Goal: Feedback & Contribution: Contribute content

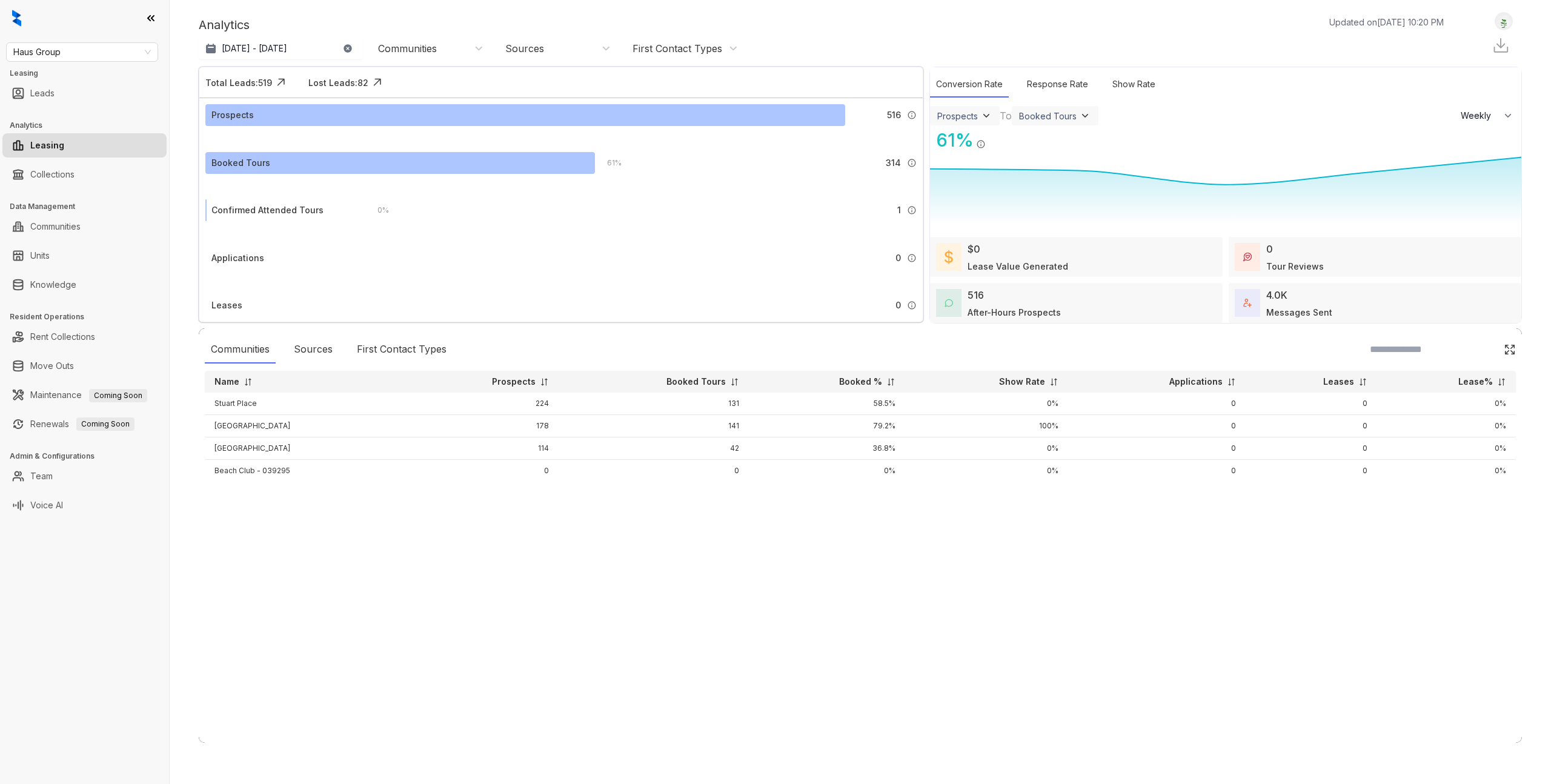
select select "******"
click at [52, 291] on link "Knowledge" at bounding box center [53, 285] width 46 height 24
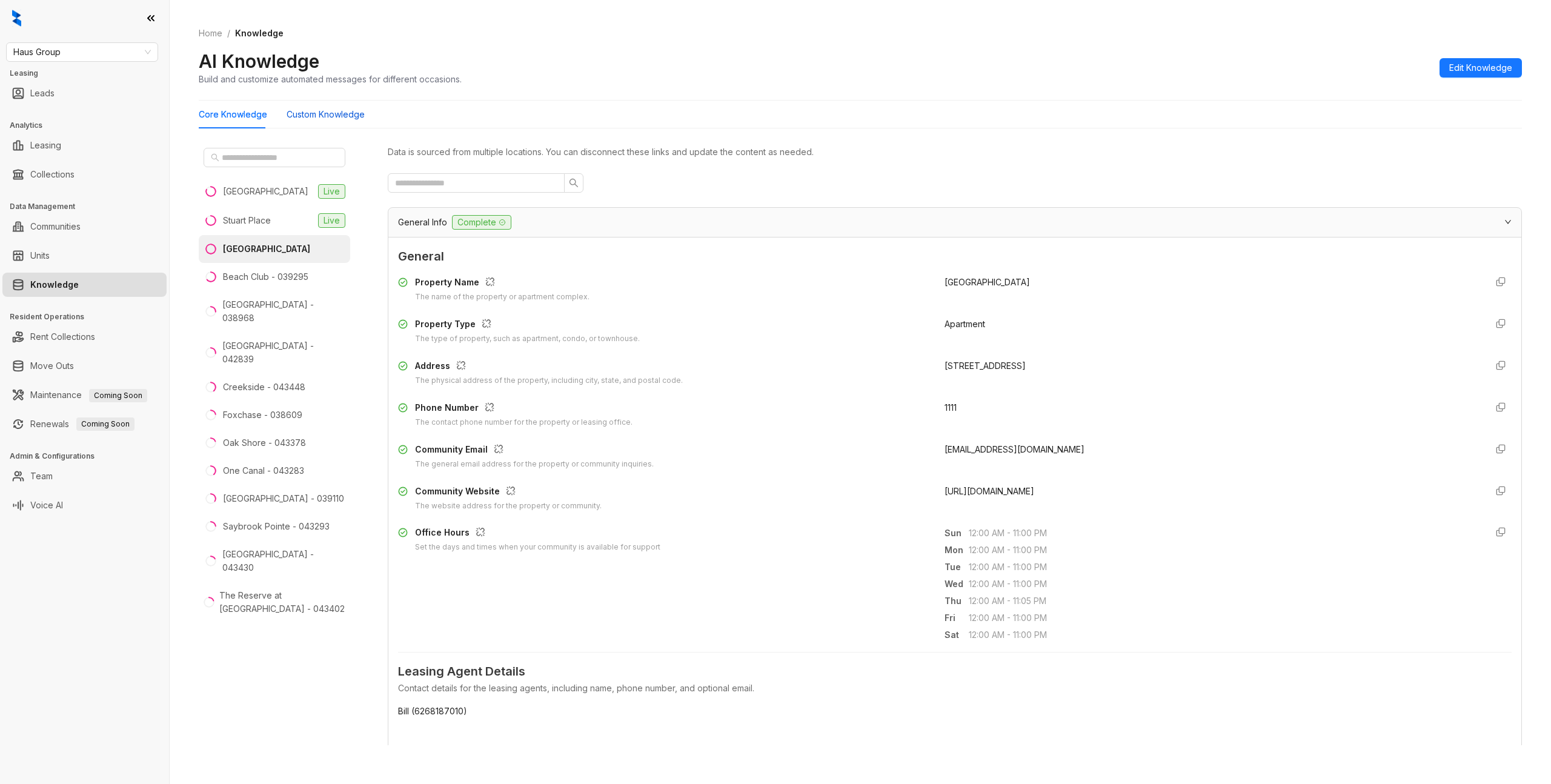
click at [319, 112] on Knowledge "Custom Knowledge" at bounding box center [325, 115] width 78 height 14
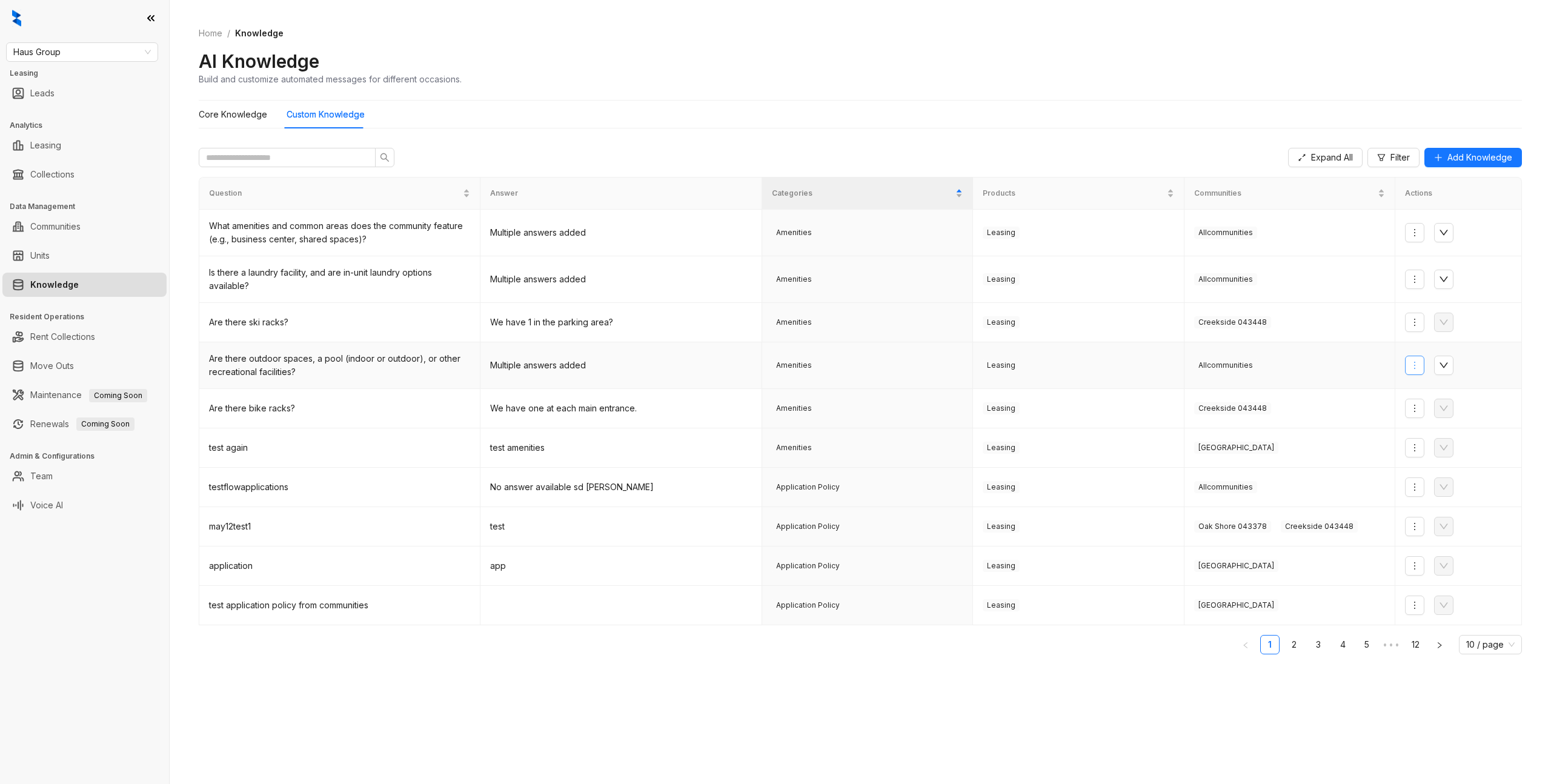
click at [1412, 365] on icon "more" at bounding box center [1414, 365] width 9 height 9
click at [1420, 408] on span "Edit Knowledge" at bounding box center [1454, 409] width 79 height 14
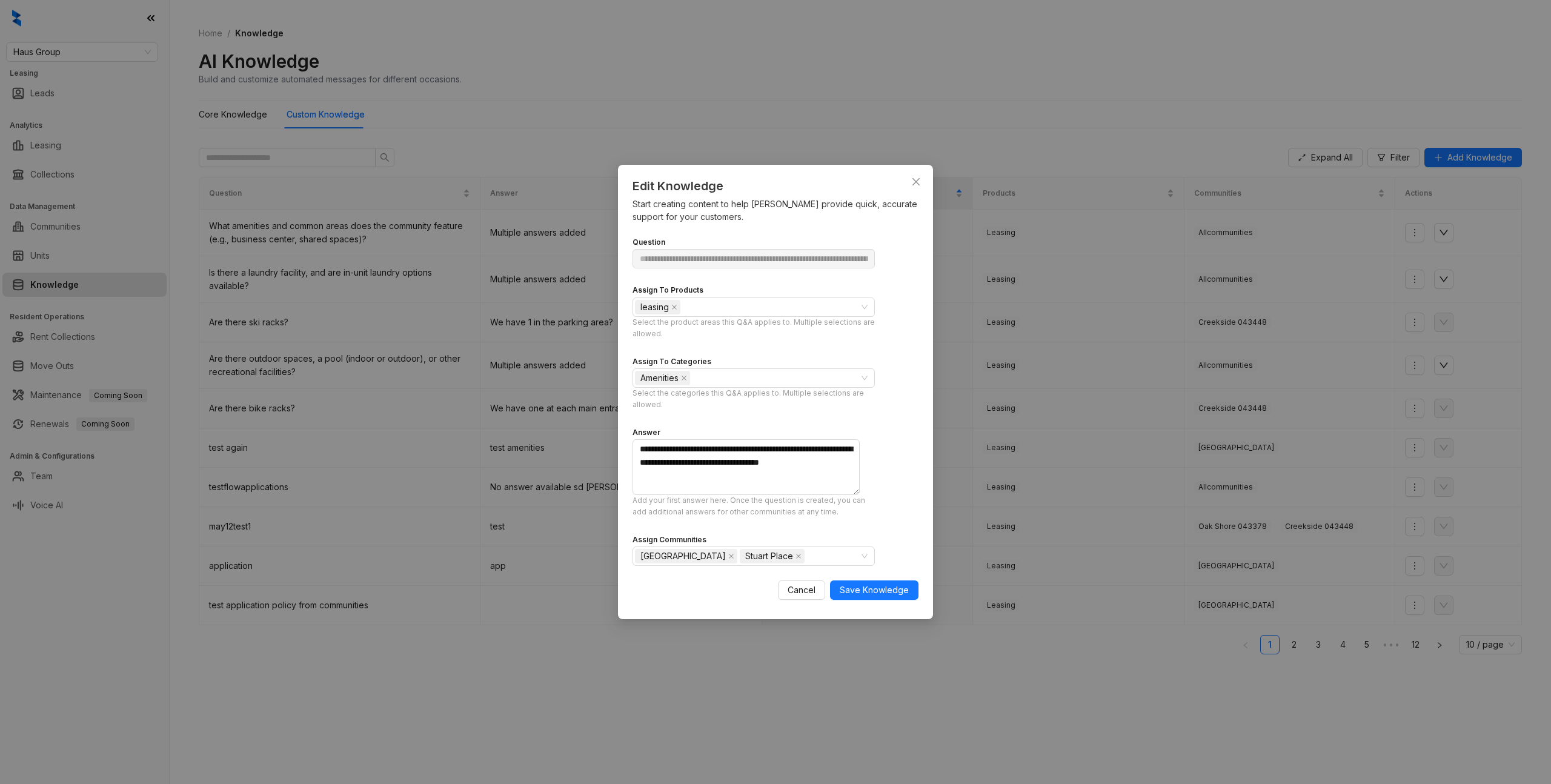
click at [1299, 362] on div "**********" at bounding box center [775, 392] width 1551 height 784
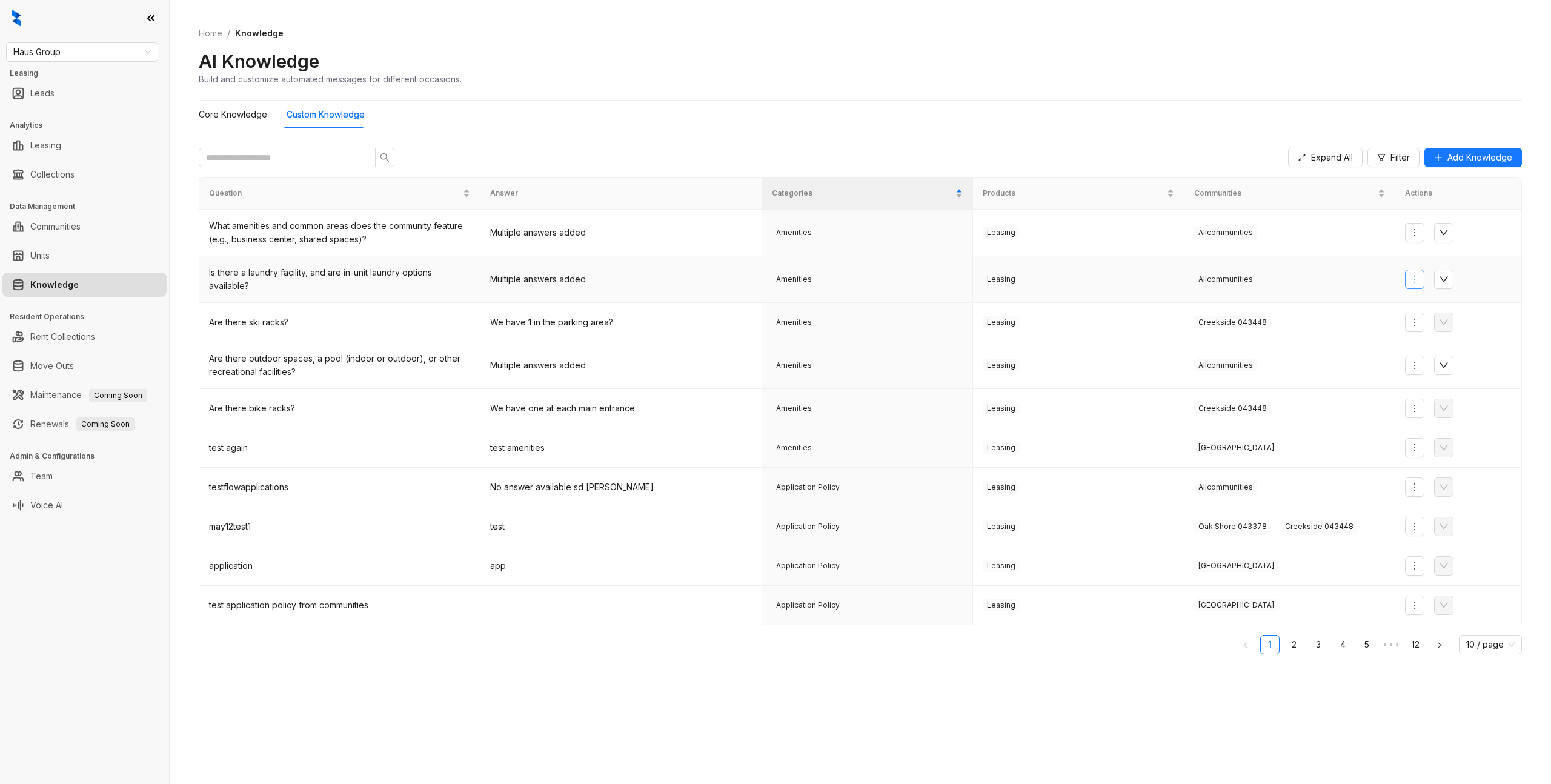
click at [1409, 280] on button "button" at bounding box center [1414, 279] width 19 height 19
drag, startPoint x: 1437, startPoint y: 298, endPoint x: 1428, endPoint y: 318, distance: 21.9
click at [1428, 318] on ul "Add Answer Edit Knowledge Assign Communities Delete Knowledge" at bounding box center [1454, 332] width 98 height 82
click at [1427, 320] on span "Edit Knowledge" at bounding box center [1454, 323] width 79 height 14
click at [1415, 321] on icon "more" at bounding box center [1414, 322] width 9 height 9
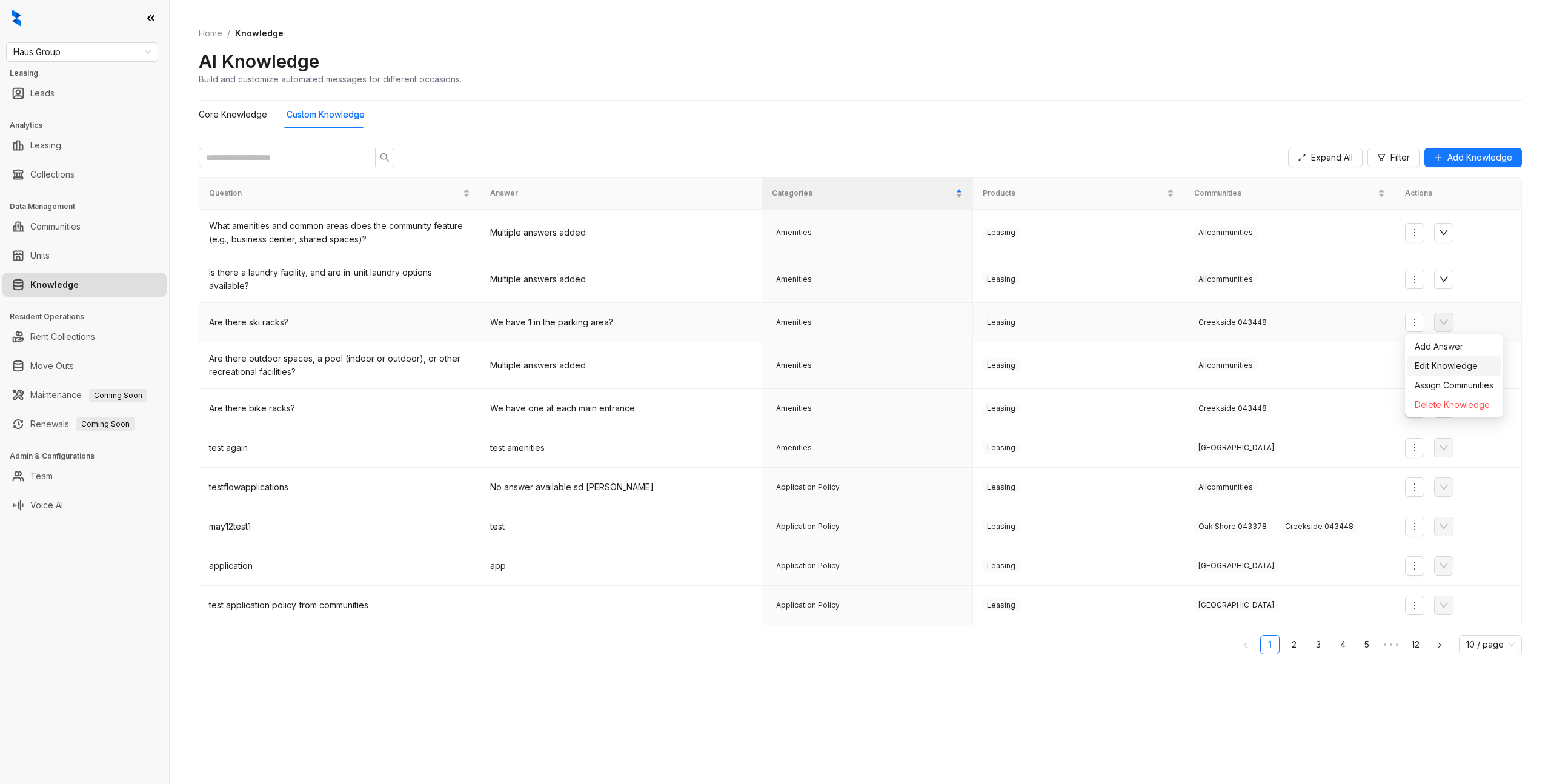
click at [1439, 364] on span "Edit Knowledge" at bounding box center [1454, 366] width 79 height 14
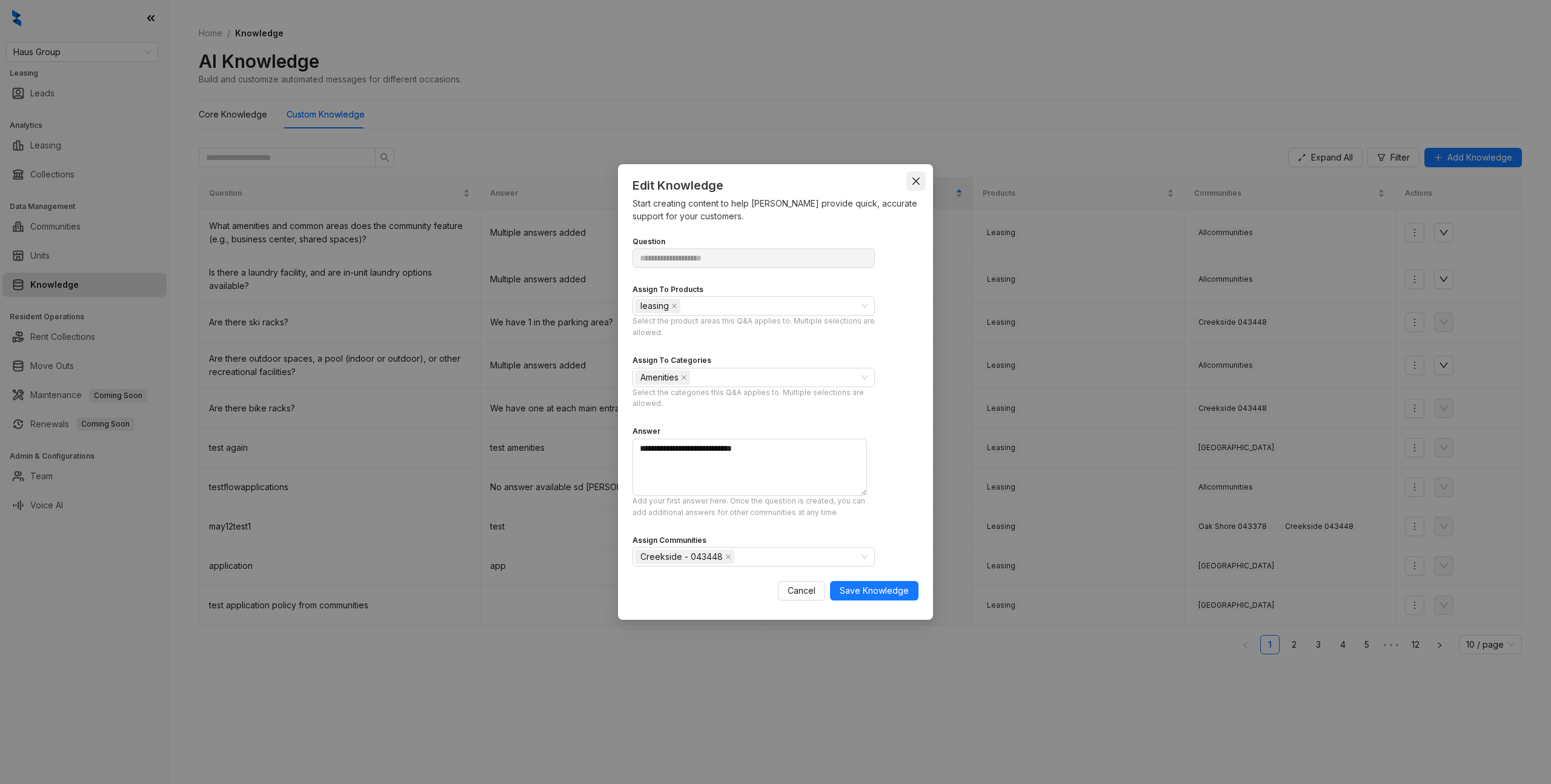
click at [917, 186] on button "Close" at bounding box center [915, 181] width 19 height 19
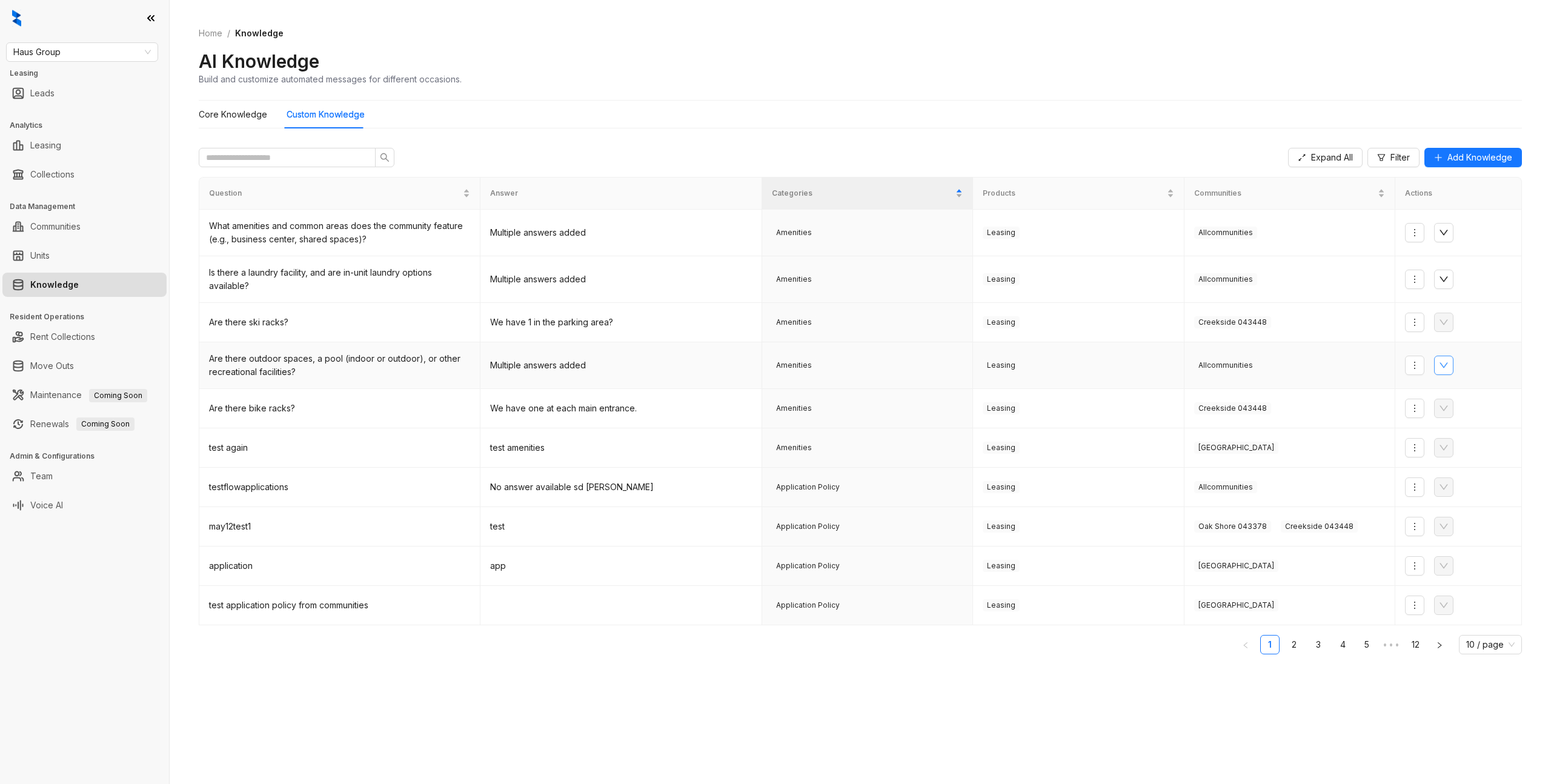
click at [1444, 368] on icon "down" at bounding box center [1444, 365] width 9 height 9
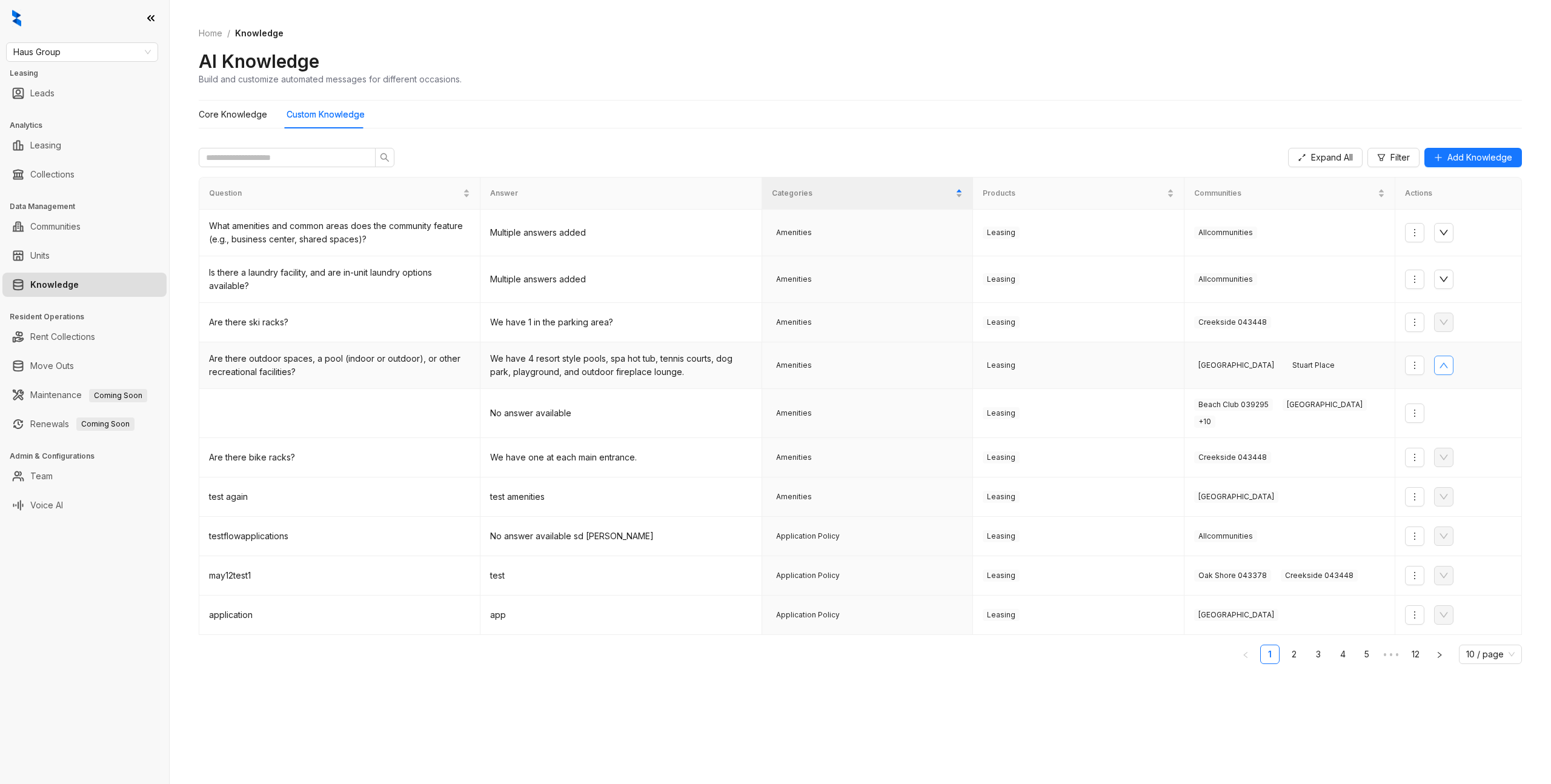
click at [1444, 368] on icon "up" at bounding box center [1444, 365] width 9 height 9
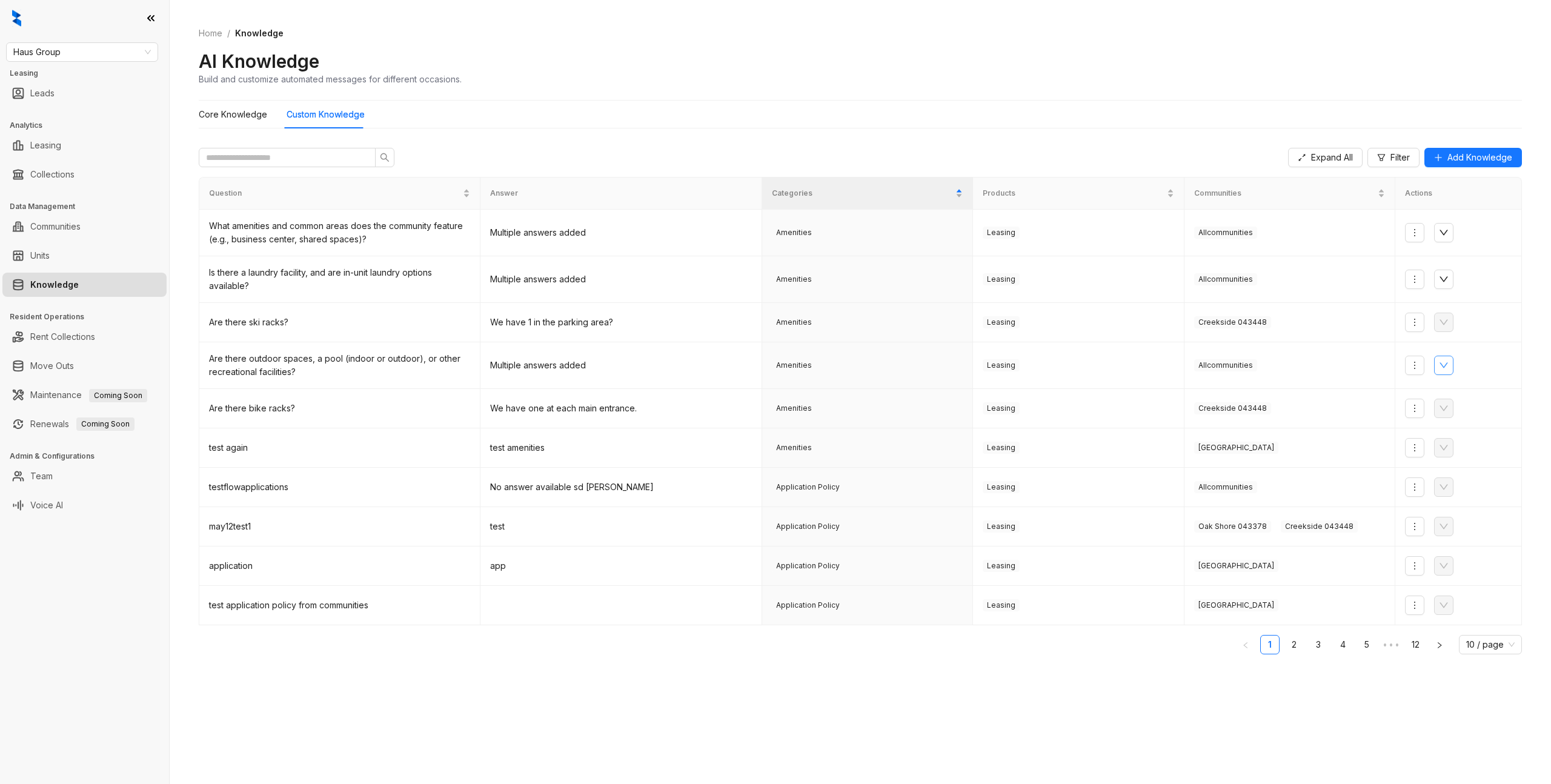
click at [1037, 675] on div "Expand All Filter Add Knowledge Question Answer Categories Products Communities…" at bounding box center [860, 442] width 1324 height 608
click at [1311, 528] on span "Creekside 043448" at bounding box center [1319, 526] width 77 height 12
click at [1213, 491] on span "All communities" at bounding box center [1226, 487] width 63 height 12
click at [1389, 487] on td "All communities" at bounding box center [1289, 487] width 210 height 40
click at [1407, 487] on button "button" at bounding box center [1414, 487] width 19 height 19
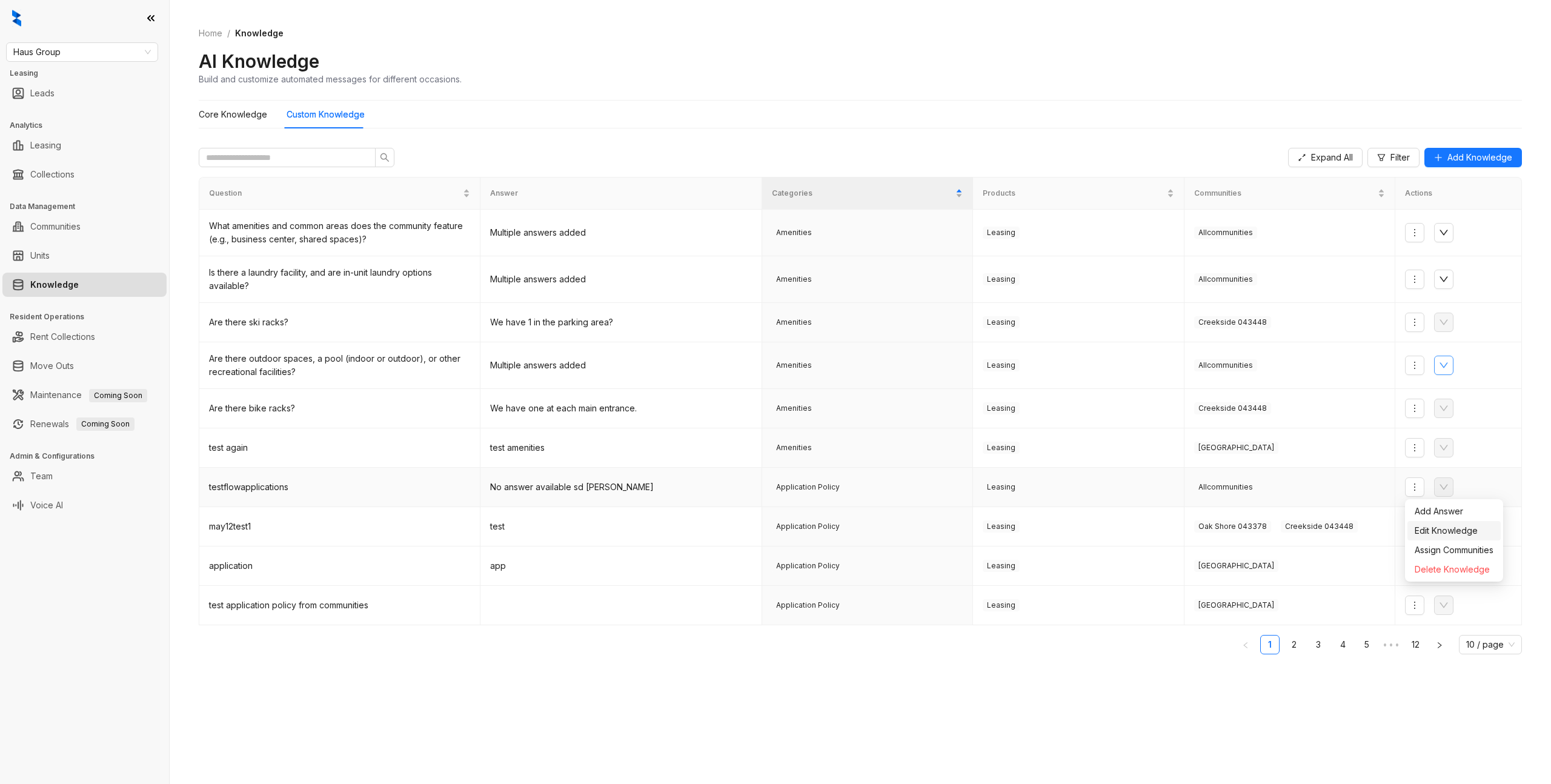
click at [1420, 529] on span "Edit Knowledge" at bounding box center [1454, 531] width 79 height 14
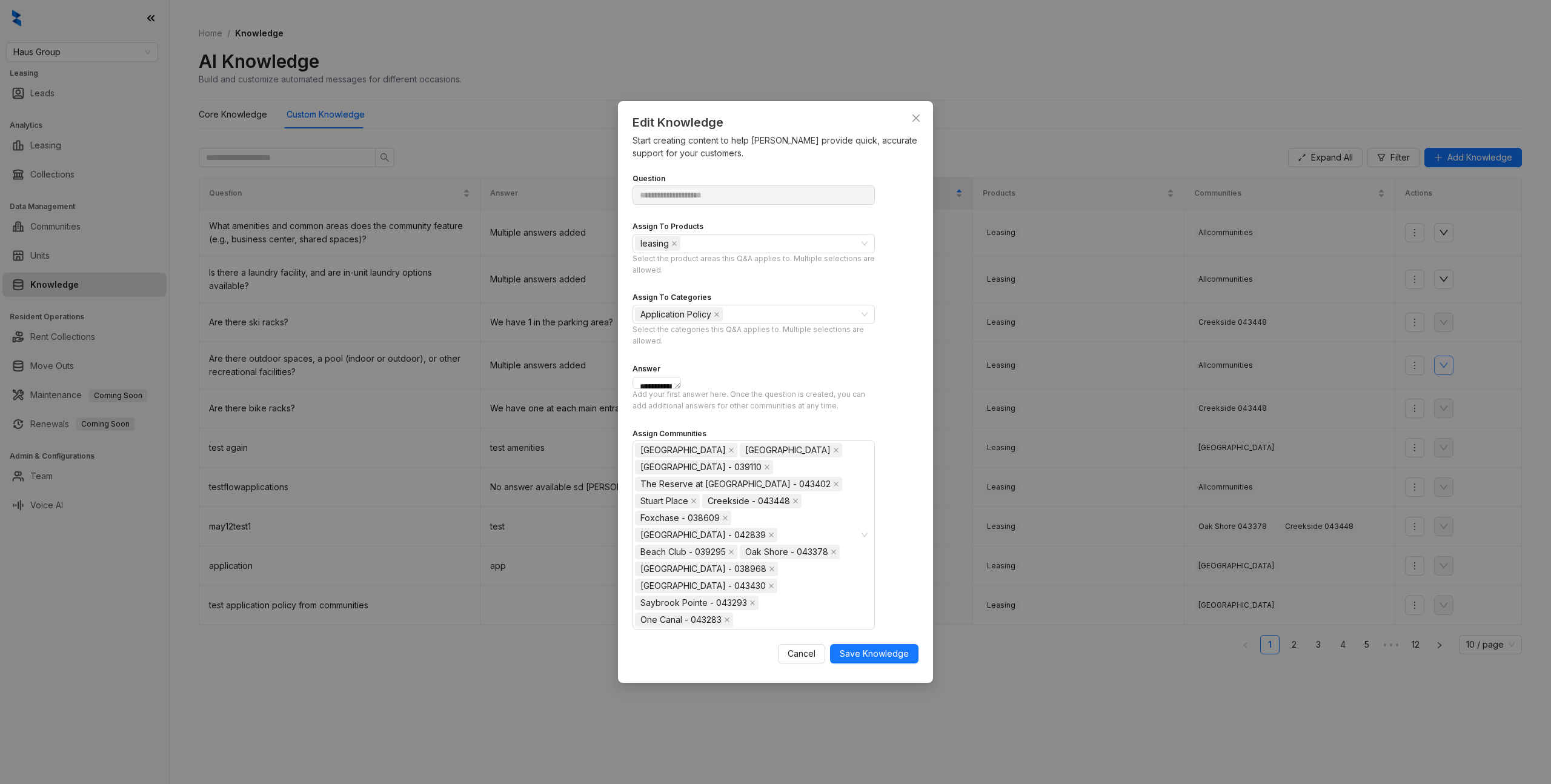
click at [270, 449] on div "**********" at bounding box center [775, 392] width 1551 height 784
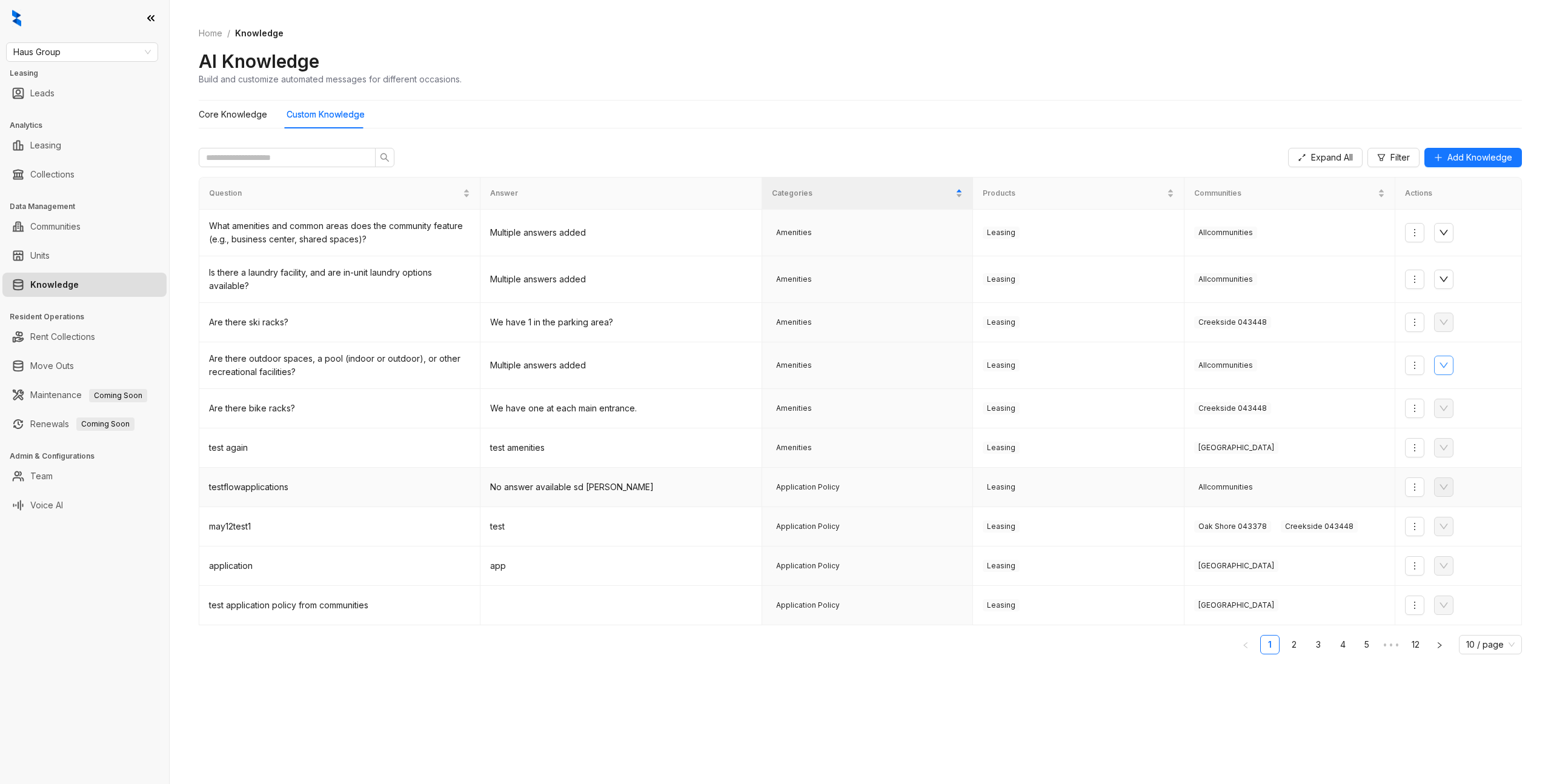
click at [261, 487] on div "testflowapplications" at bounding box center [339, 487] width 261 height 14
copy div "testflowapplications"
click at [1474, 164] on span "Add Knowledge" at bounding box center [1480, 157] width 65 height 14
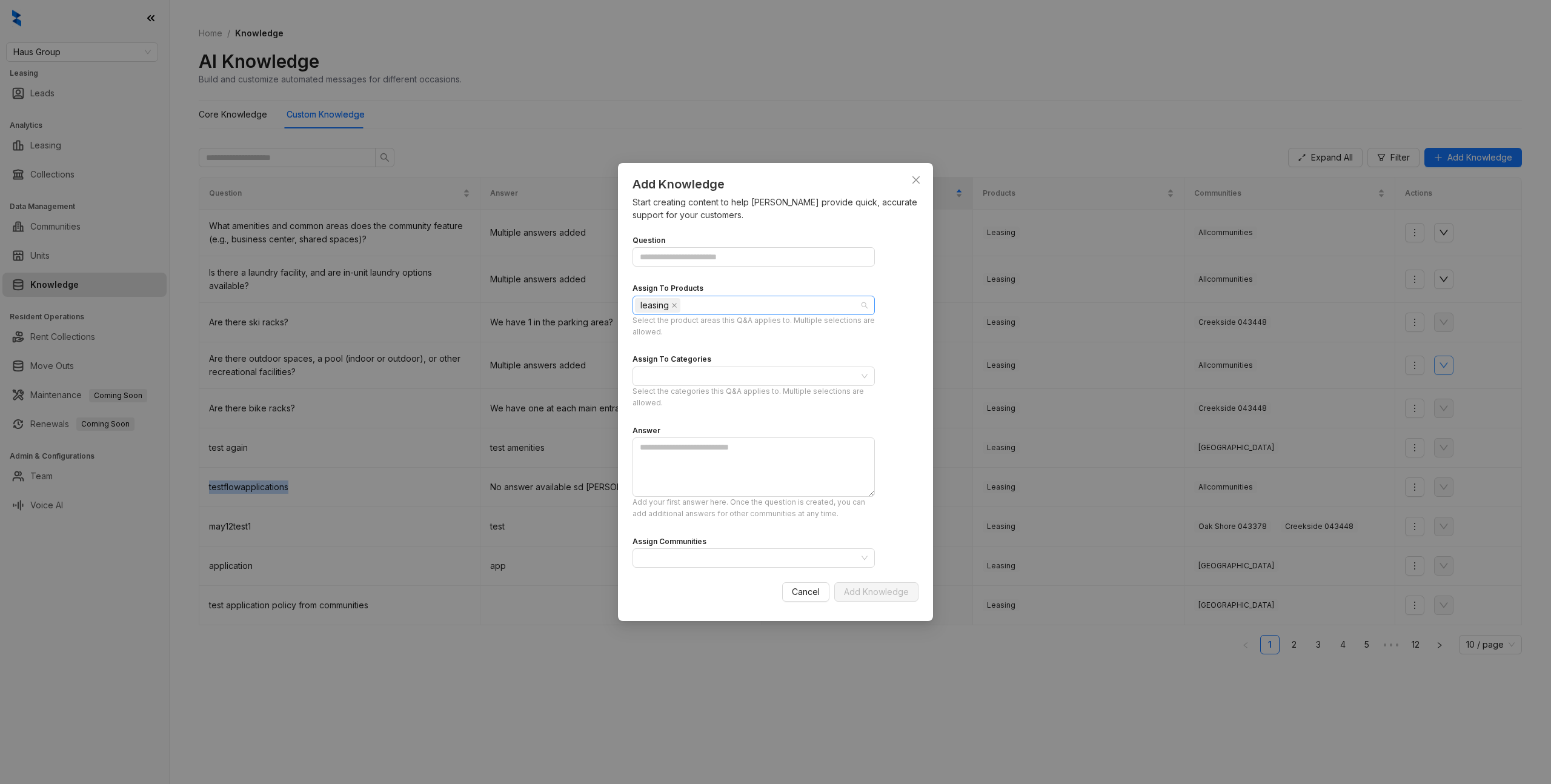
click at [712, 307] on div "leasing" at bounding box center [747, 305] width 225 height 17
click at [740, 283] on div "Assign To Products" at bounding box center [753, 288] width 243 height 14
click at [745, 380] on div at bounding box center [747, 376] width 225 height 17
click at [745, 689] on div "Add Knowledge Start creating content to help [PERSON_NAME] provide quick, accur…" at bounding box center [775, 392] width 1551 height 784
